Goal: Information Seeking & Learning: Understand process/instructions

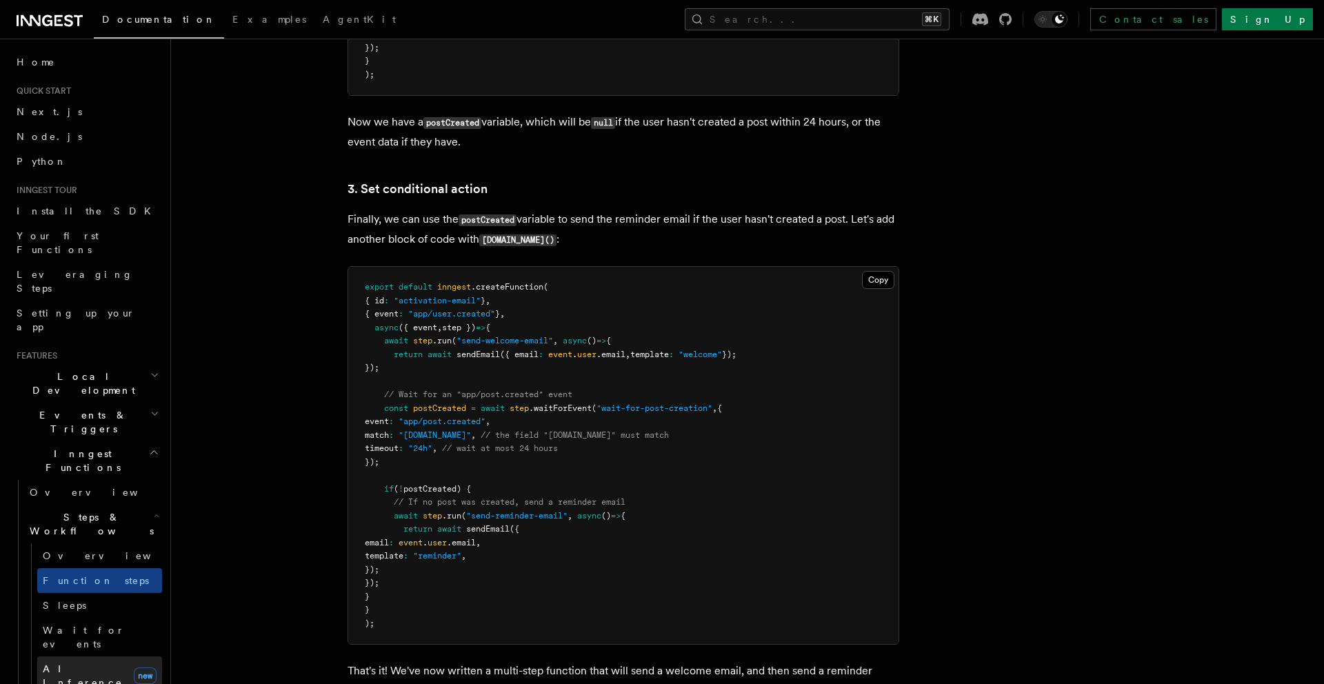
click at [80, 664] on span "AI Inference" at bounding box center [83, 676] width 80 height 25
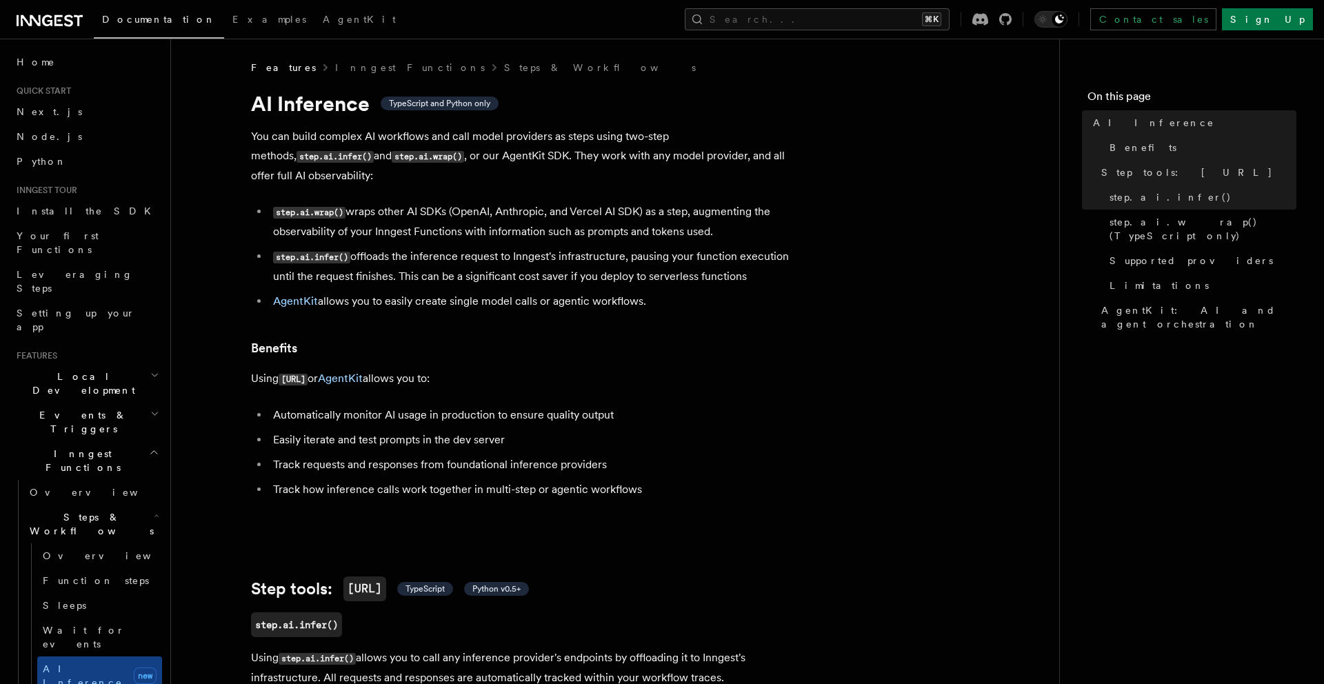
click at [131, 403] on h2 "Events & Triggers" at bounding box center [86, 422] width 151 height 39
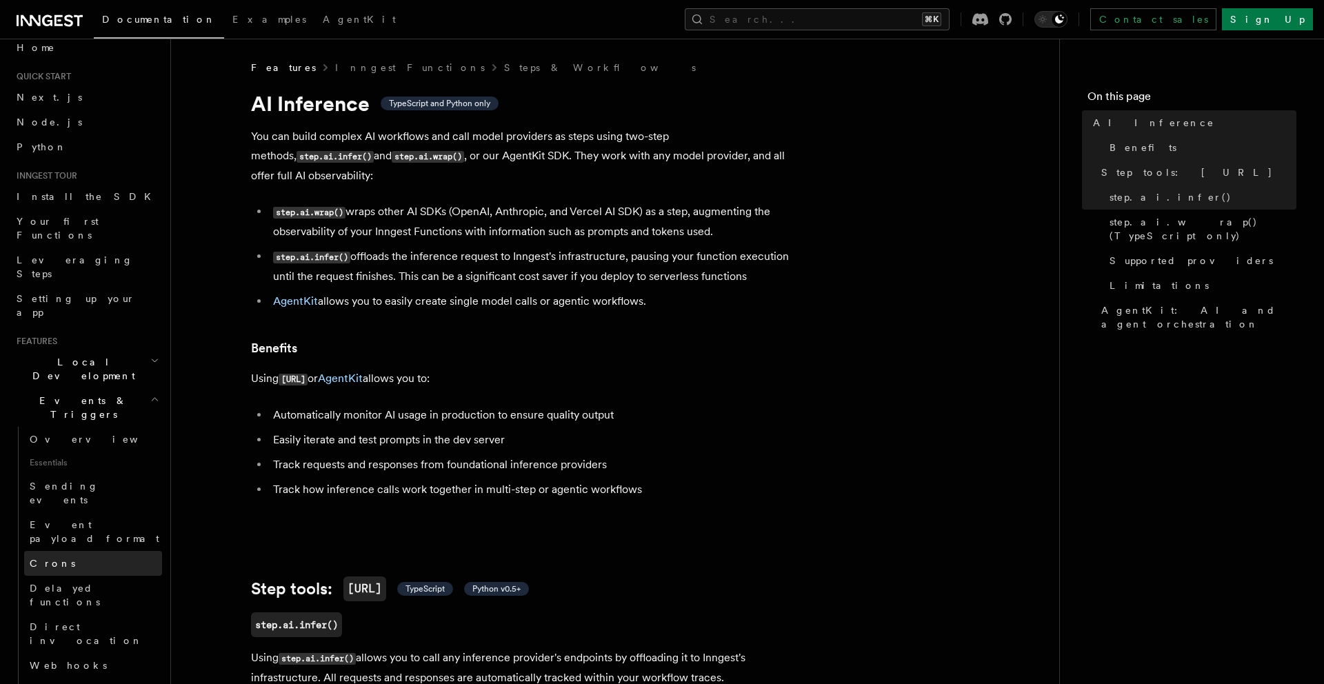
scroll to position [16, 0]
click at [101, 518] on span "Event payload format" at bounding box center [95, 530] width 130 height 25
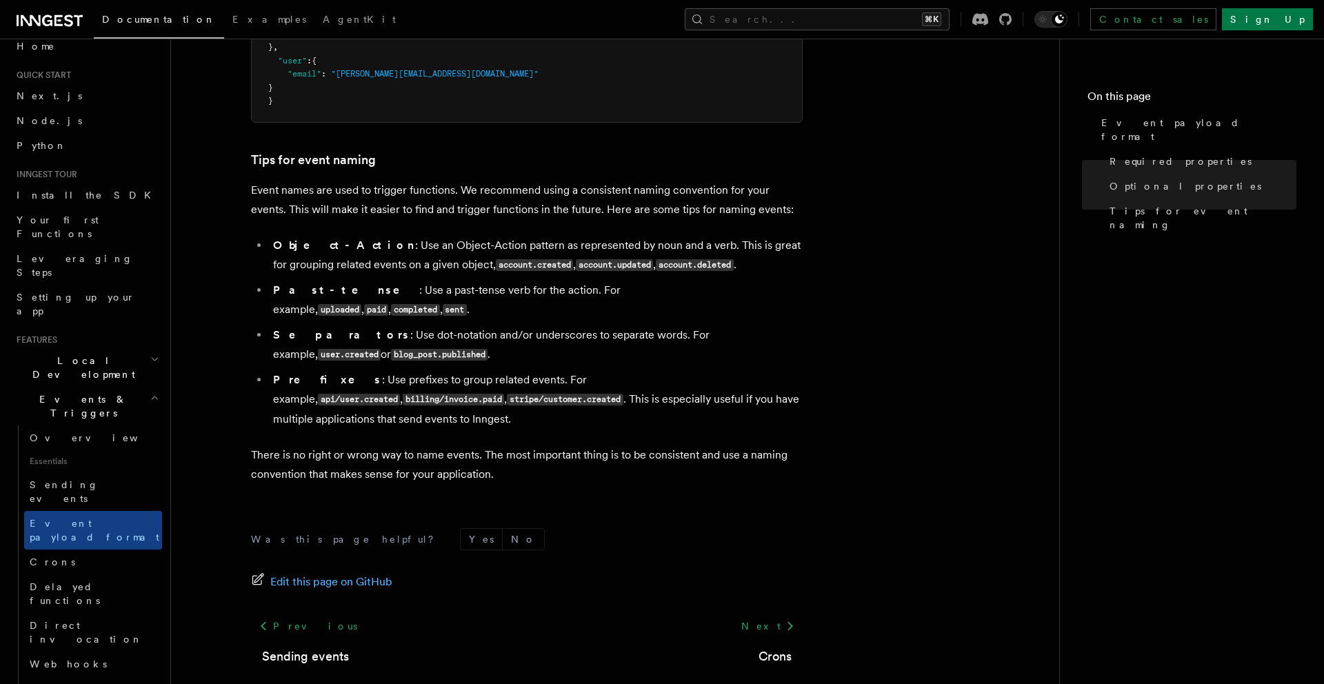
scroll to position [860, 0]
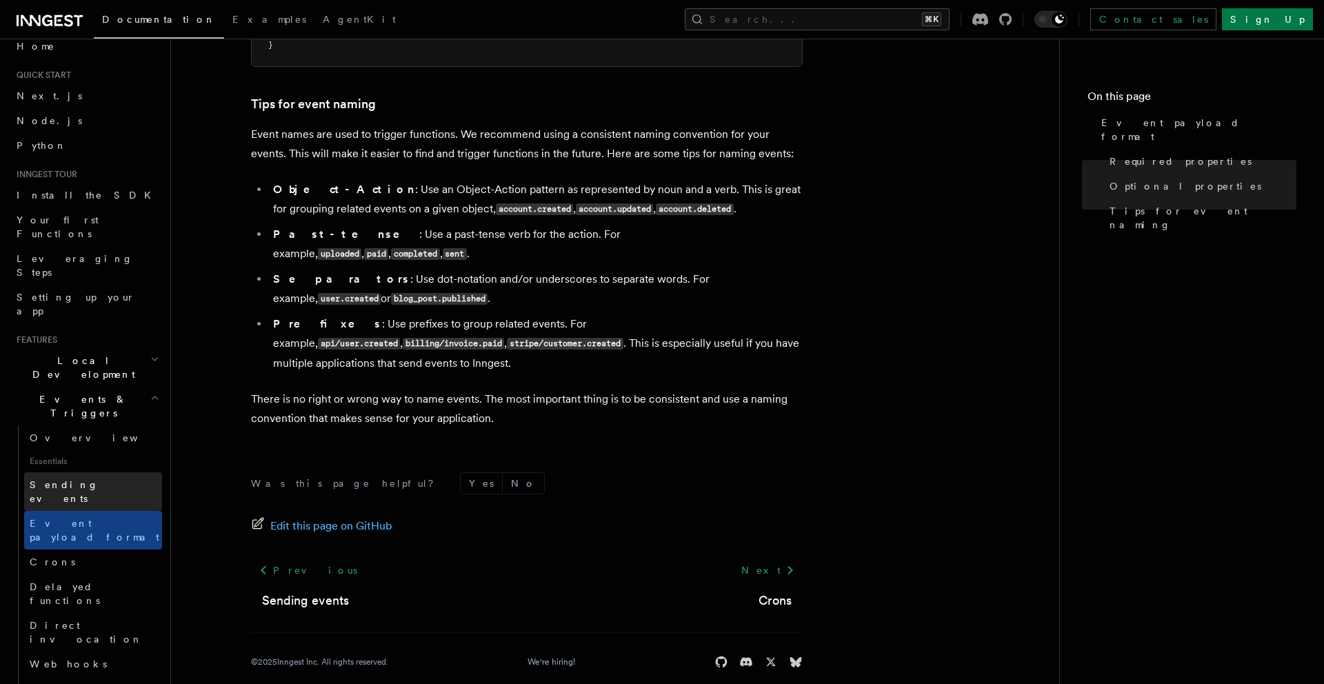
click at [87, 479] on span "Sending events" at bounding box center [64, 491] width 69 height 25
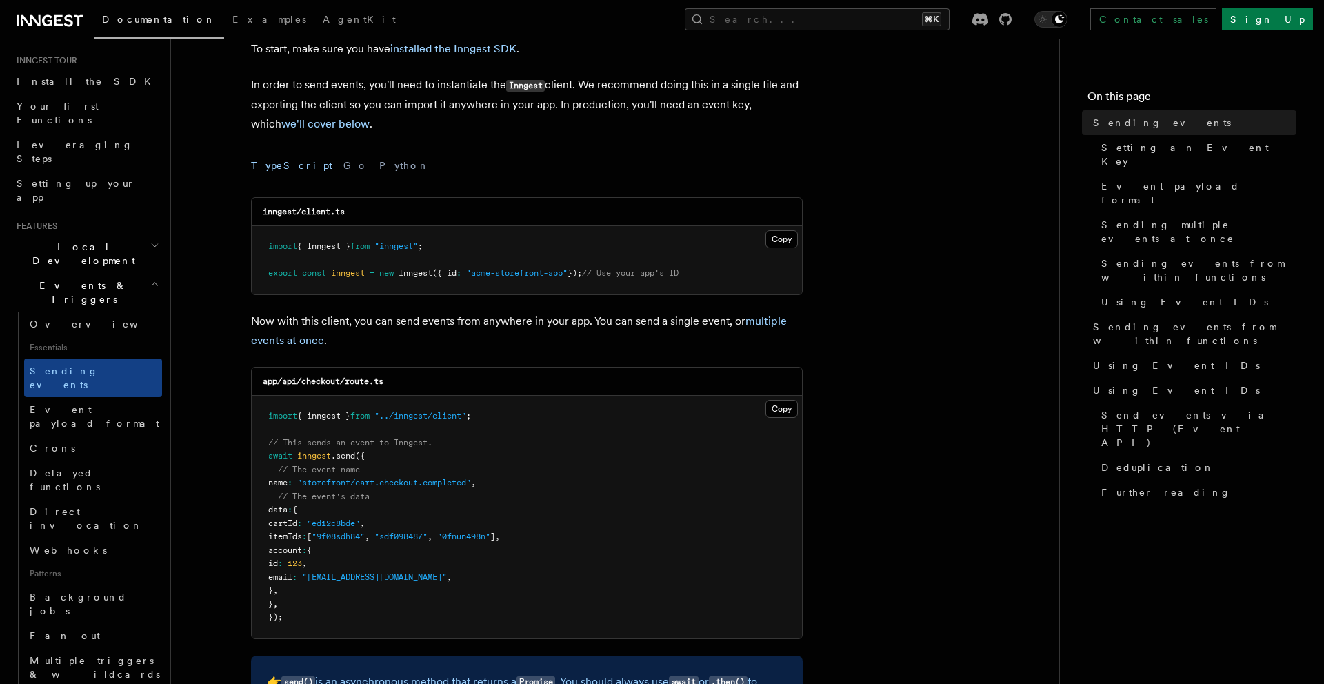
scroll to position [123, 0]
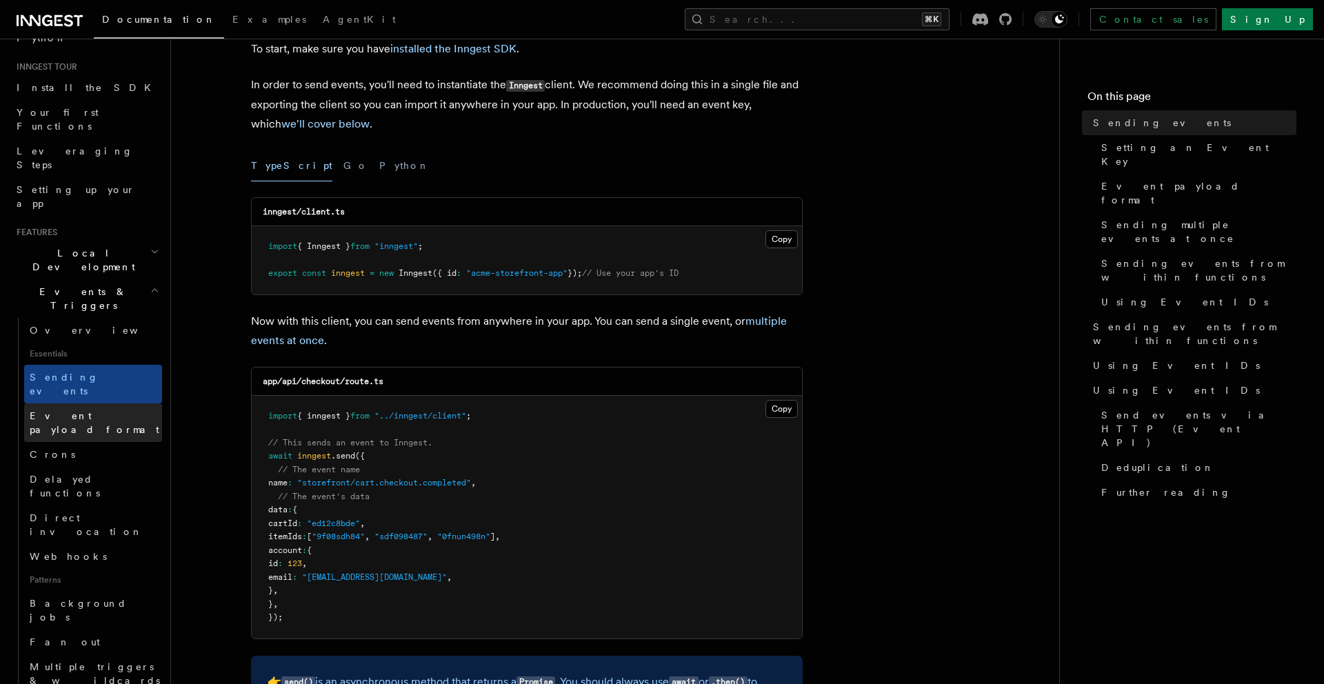
click at [106, 410] on span "Event payload format" at bounding box center [95, 422] width 130 height 25
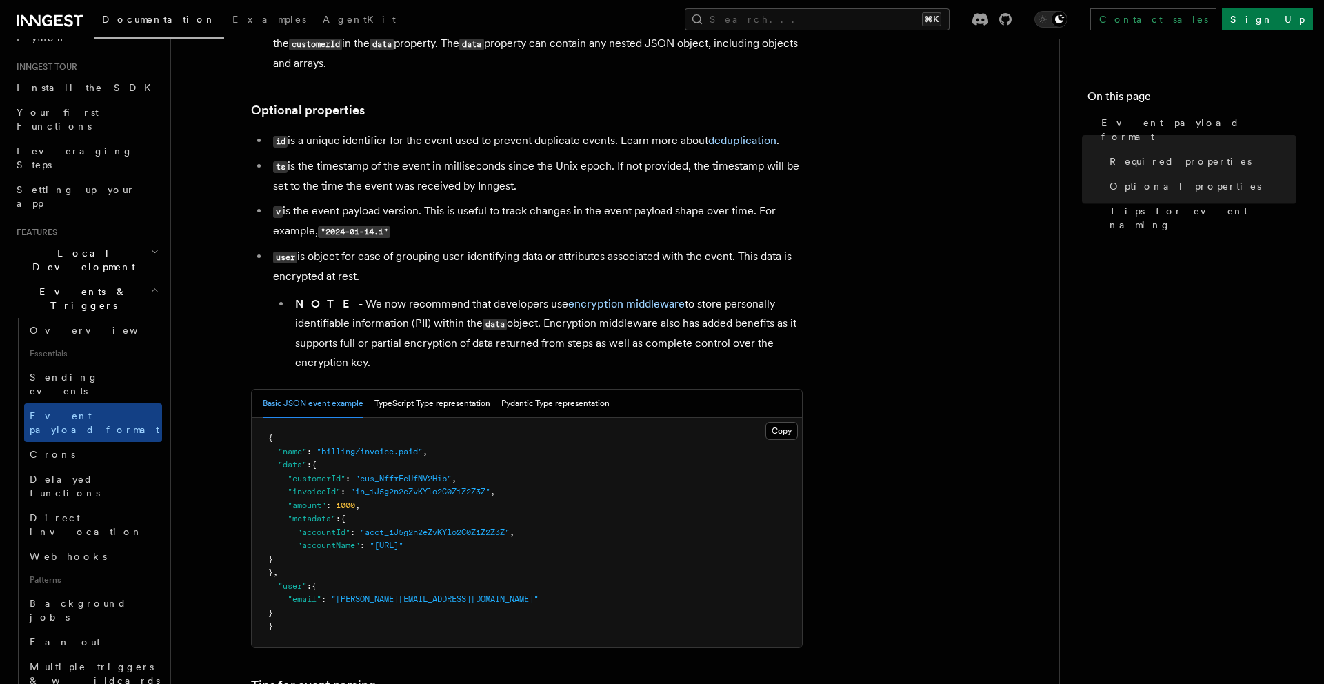
scroll to position [397, 0]
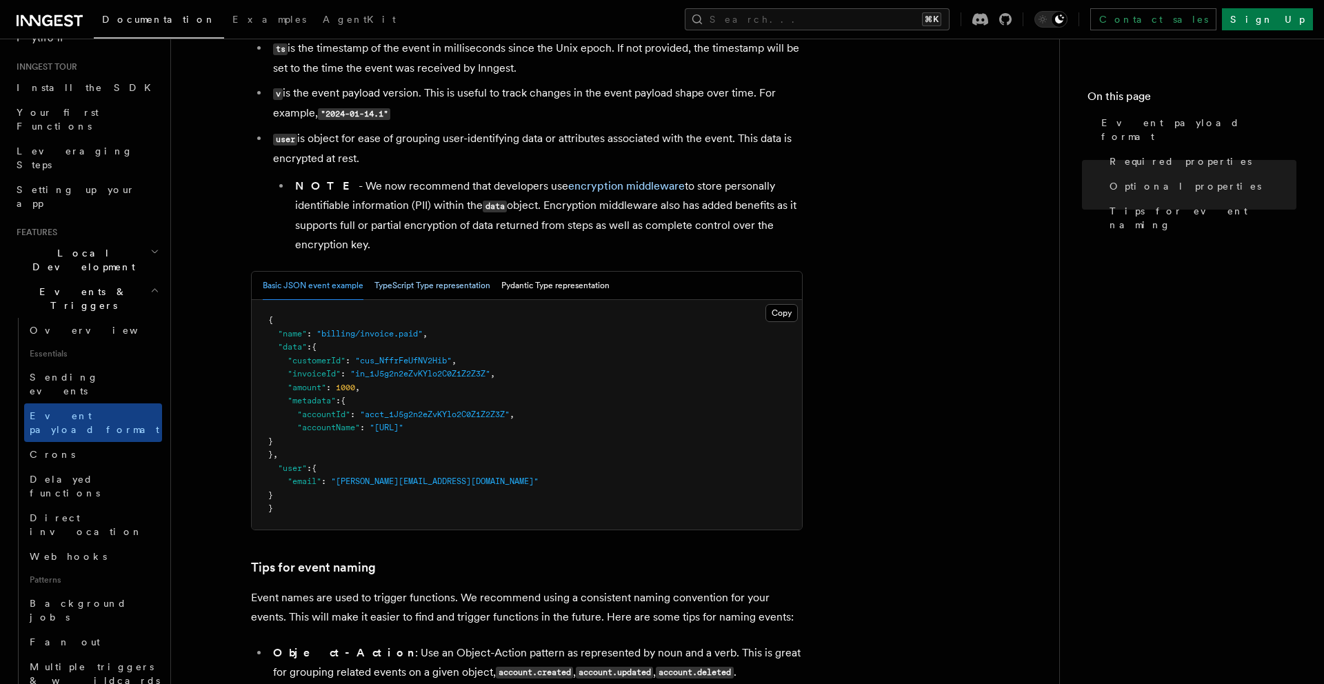
click at [430, 284] on button "TypeScript Type representation" at bounding box center [433, 286] width 116 height 28
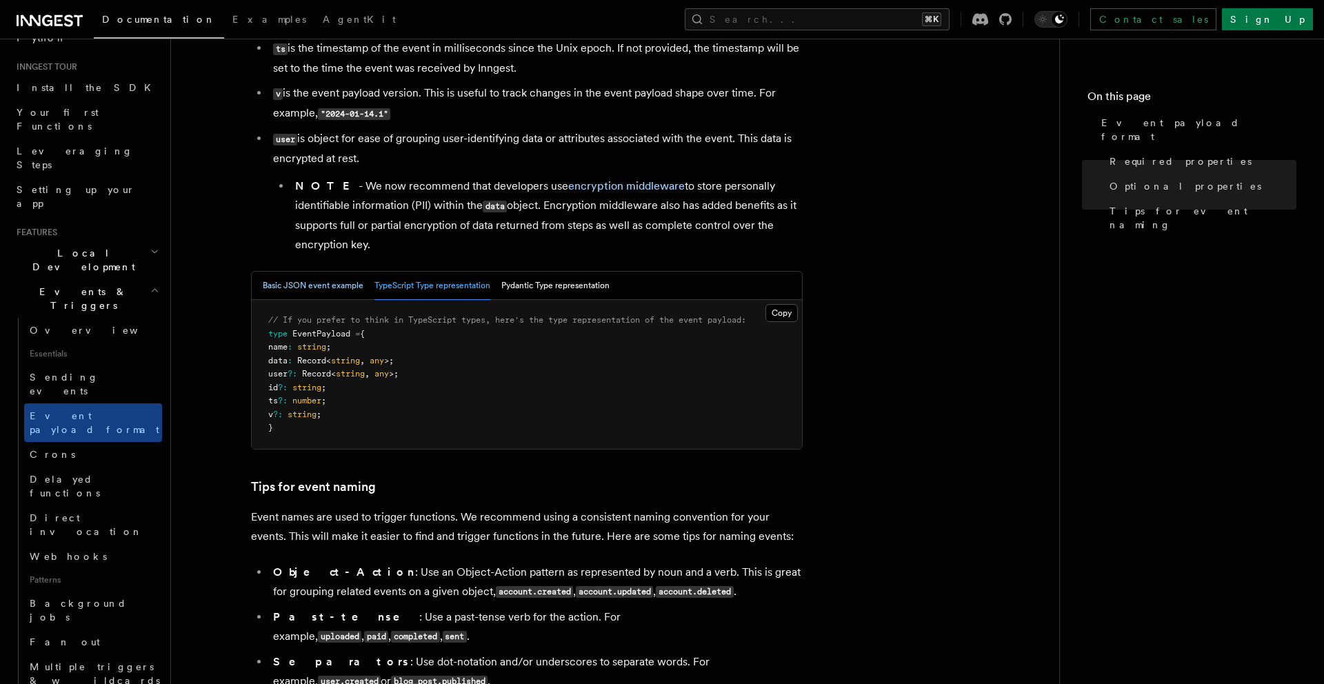
click at [339, 281] on button "Basic JSON event example" at bounding box center [313, 286] width 101 height 28
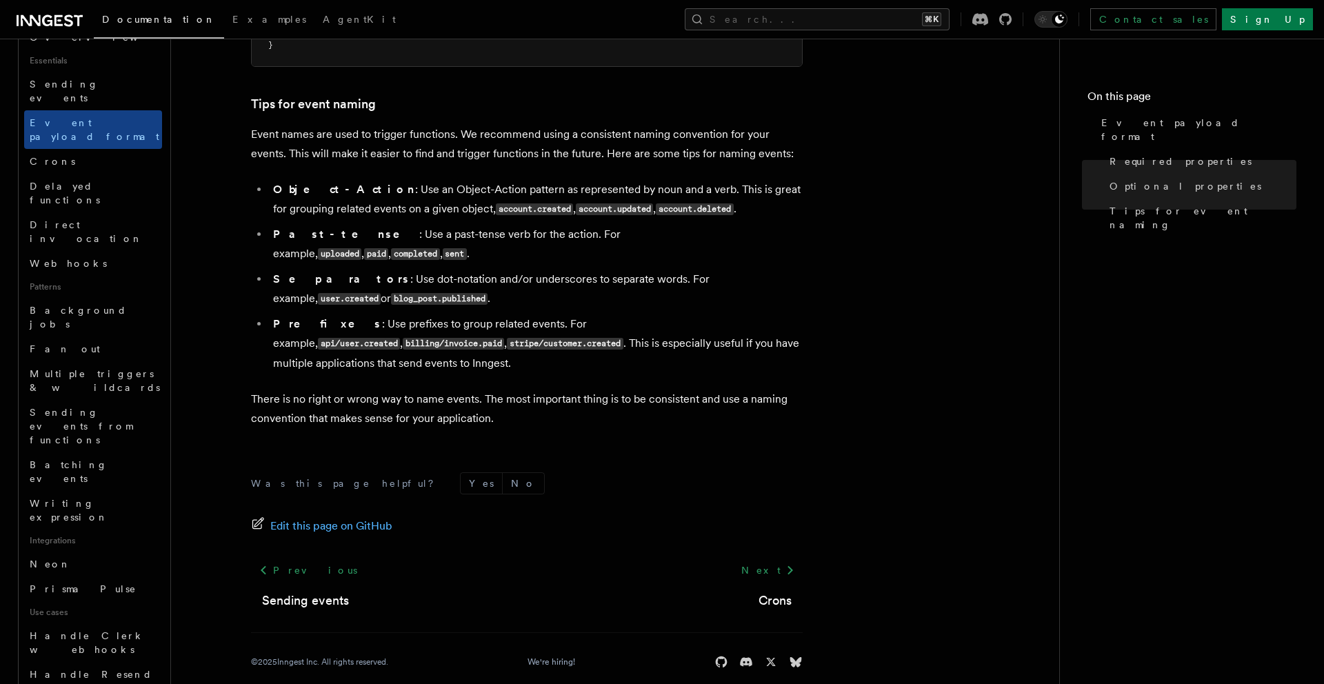
scroll to position [500, 0]
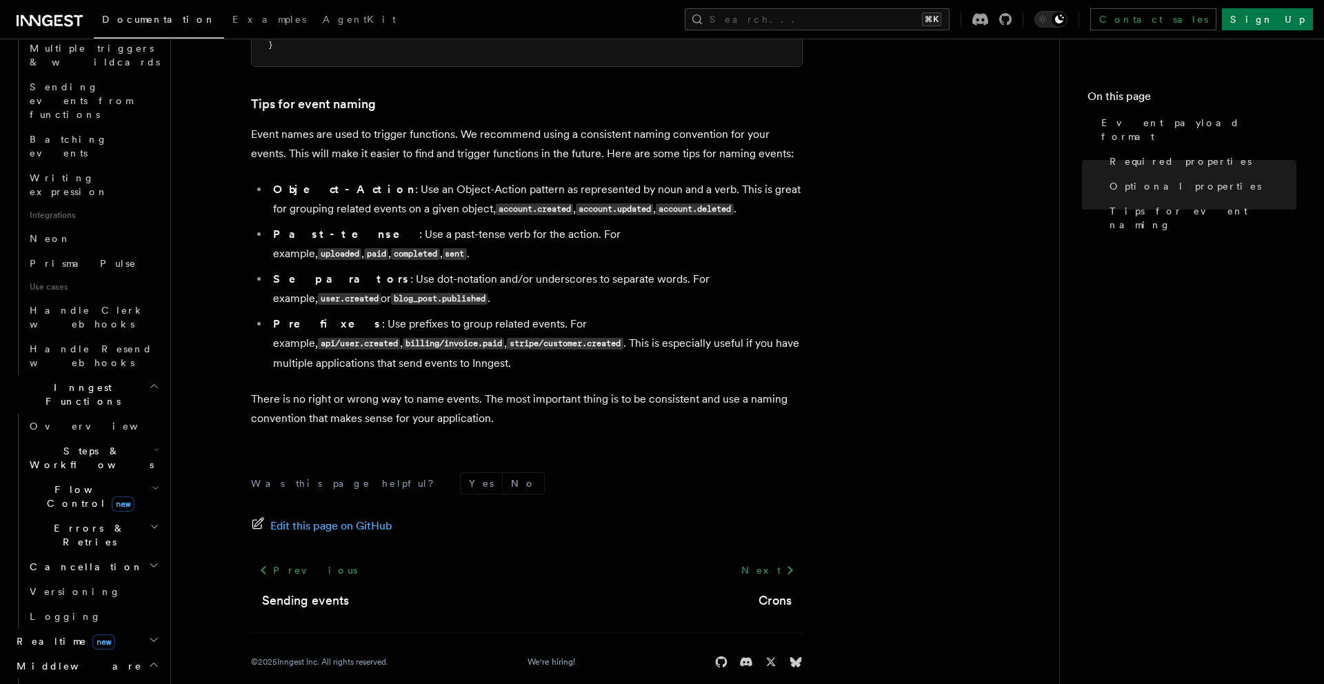
scroll to position [743, 0]
